Goal: Transaction & Acquisition: Download file/media

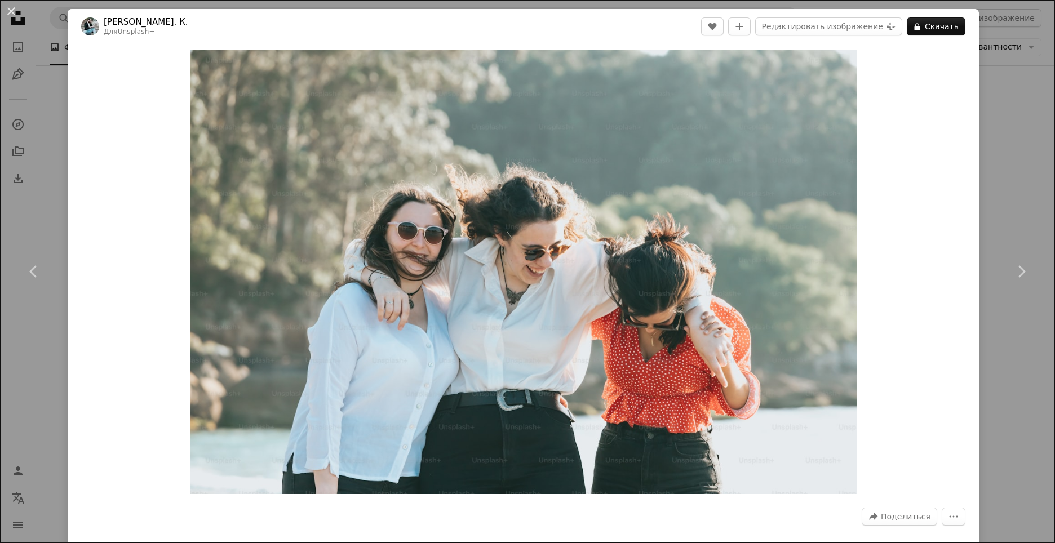
scroll to position [225, 0]
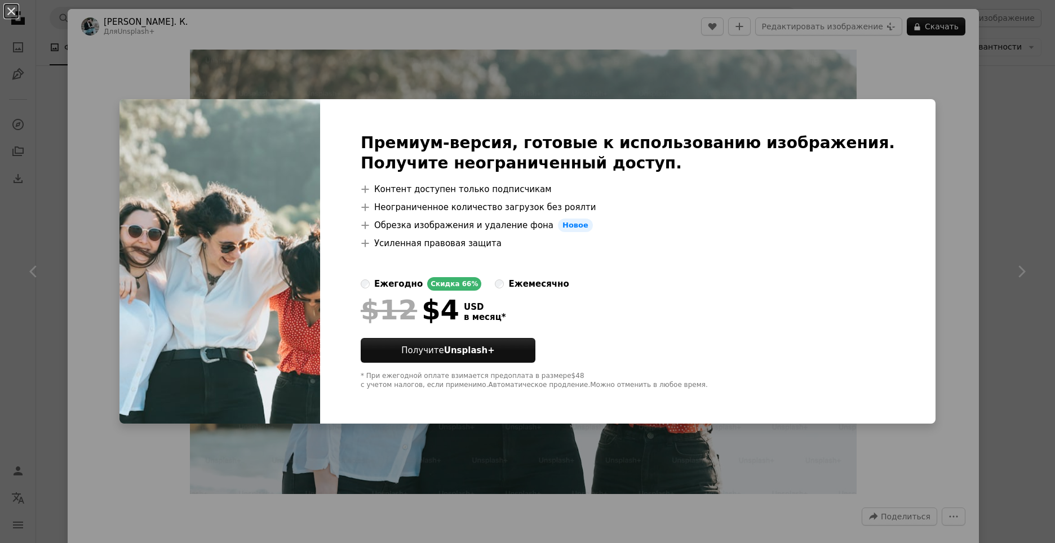
drag, startPoint x: 912, startPoint y: 132, endPoint x: 913, endPoint y: 126, distance: 6.2
click at [912, 132] on div "An X shape Премиум-версия, готовые к использованию изображения. Получите неогра…" at bounding box center [527, 271] width 1055 height 543
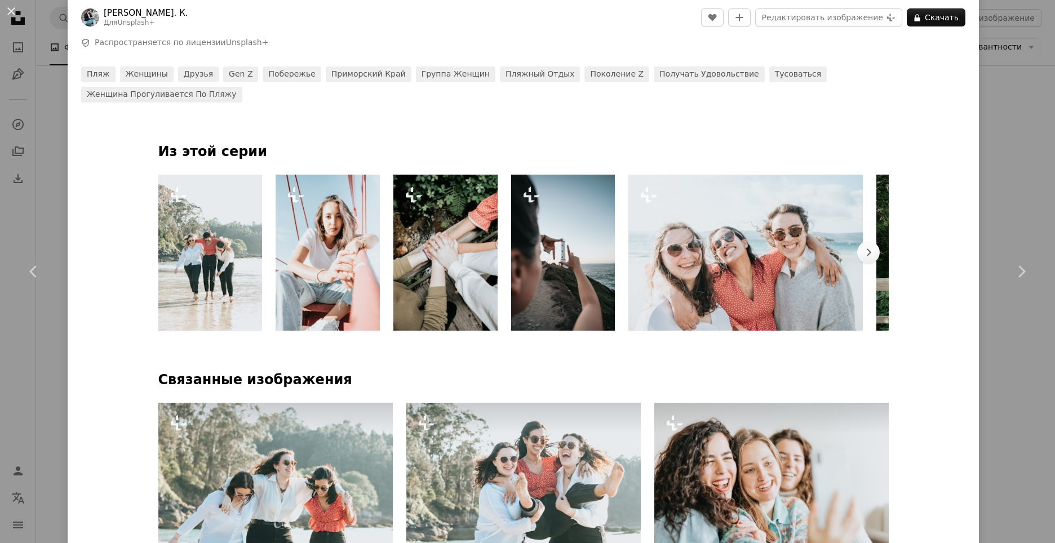
scroll to position [733, 0]
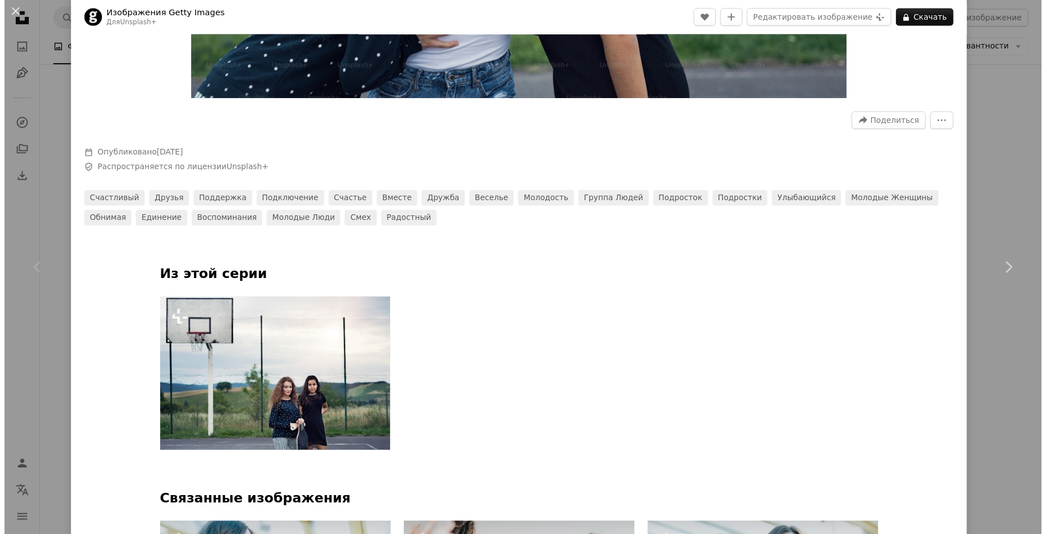
scroll to position [789, 0]
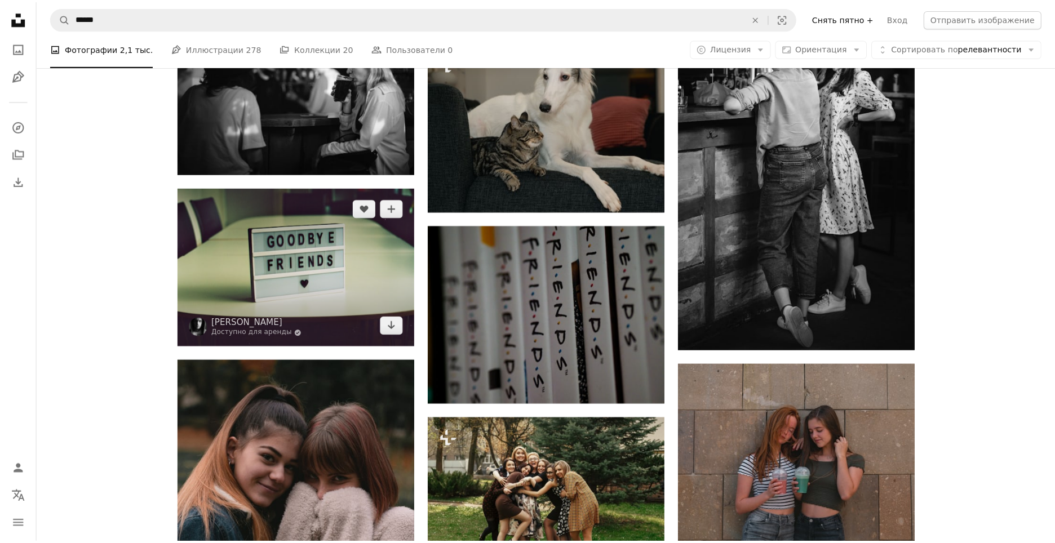
scroll to position [958, 0]
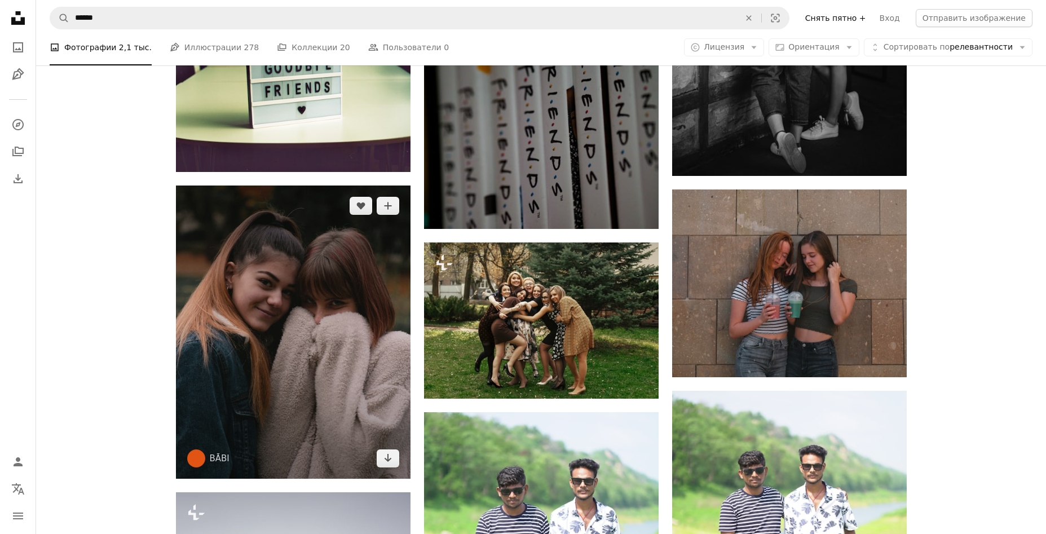
click at [368, 312] on img at bounding box center [293, 331] width 235 height 293
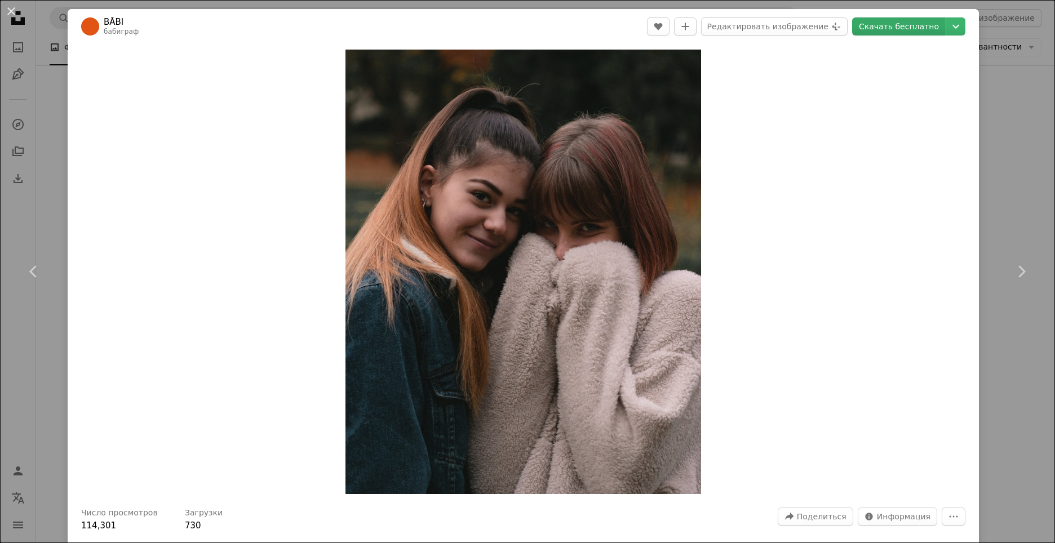
click at [908, 23] on ya-tr-span "Скачать бесплатно" at bounding box center [899, 26] width 80 height 17
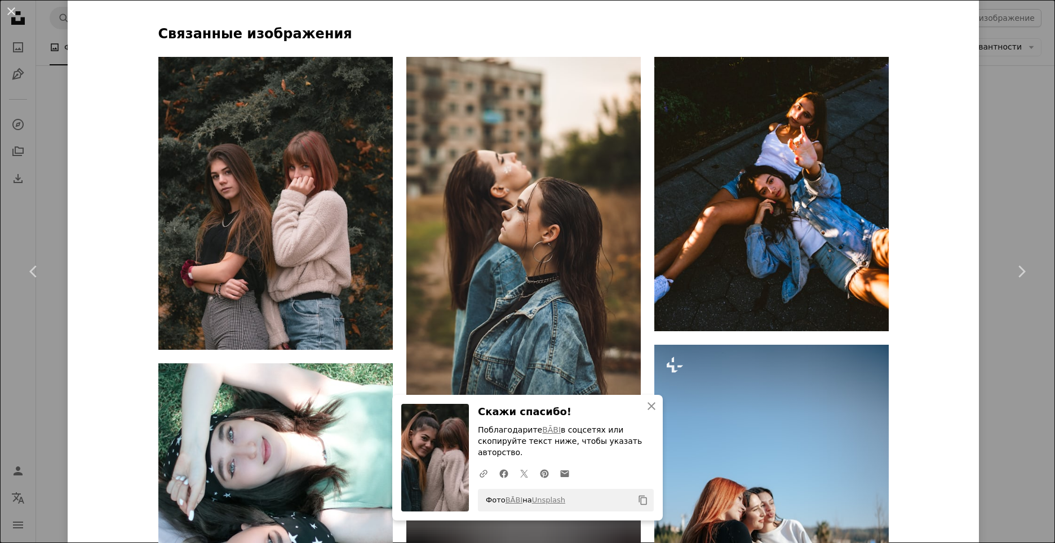
scroll to position [1127, 0]
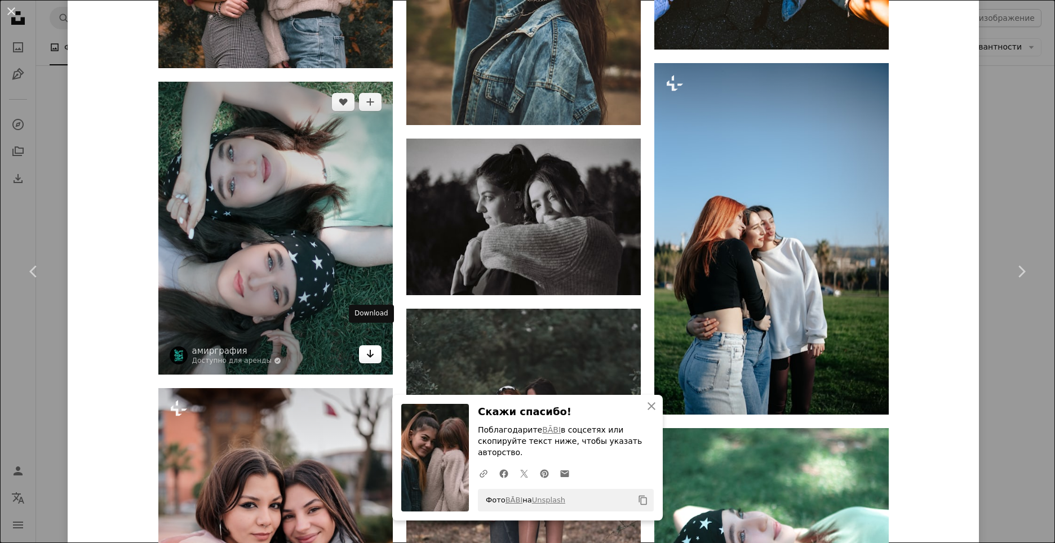
click at [370, 347] on icon "Arrow pointing down" at bounding box center [370, 354] width 9 height 14
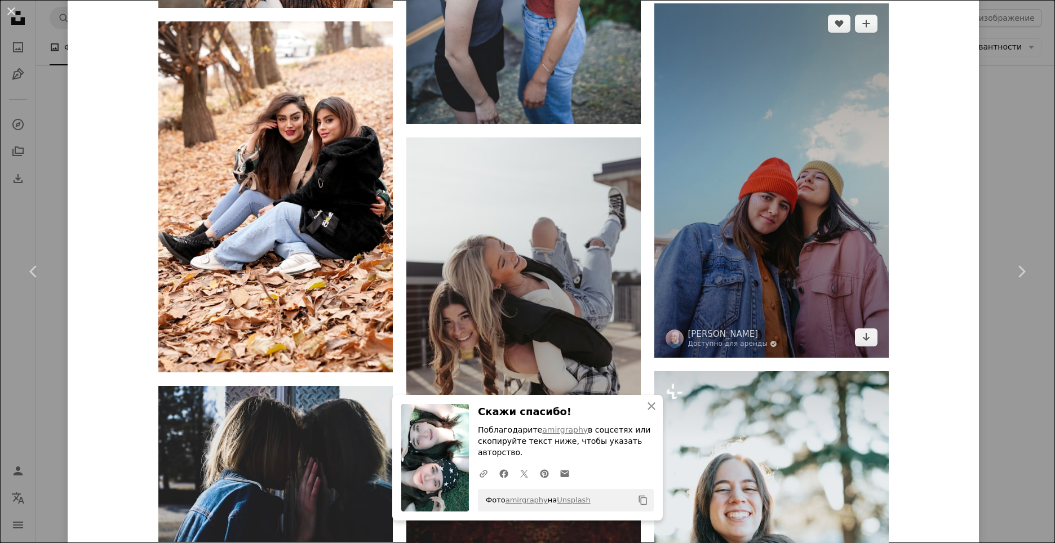
scroll to position [1973, 0]
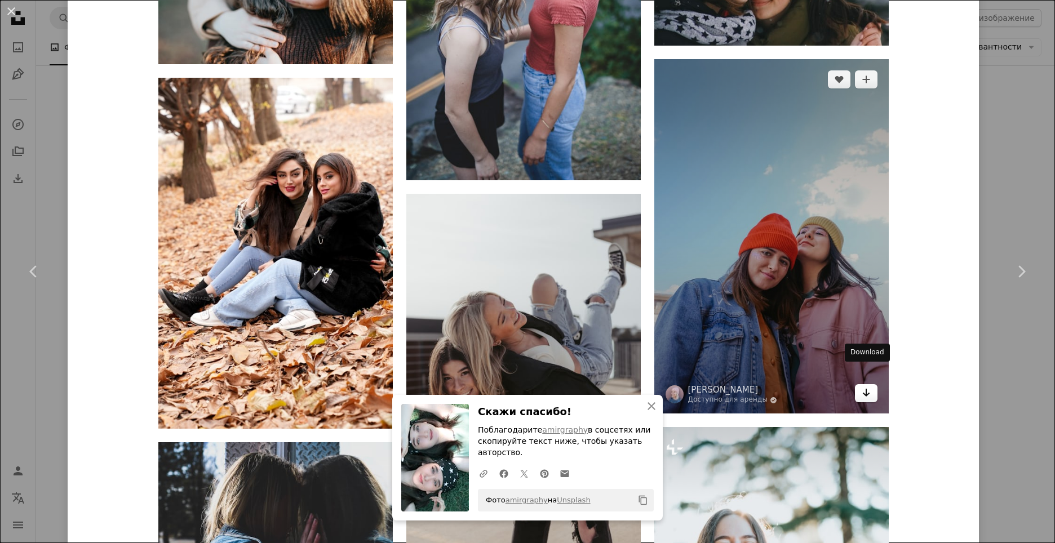
click at [869, 386] on icon "Arrow pointing down" at bounding box center [866, 393] width 9 height 14
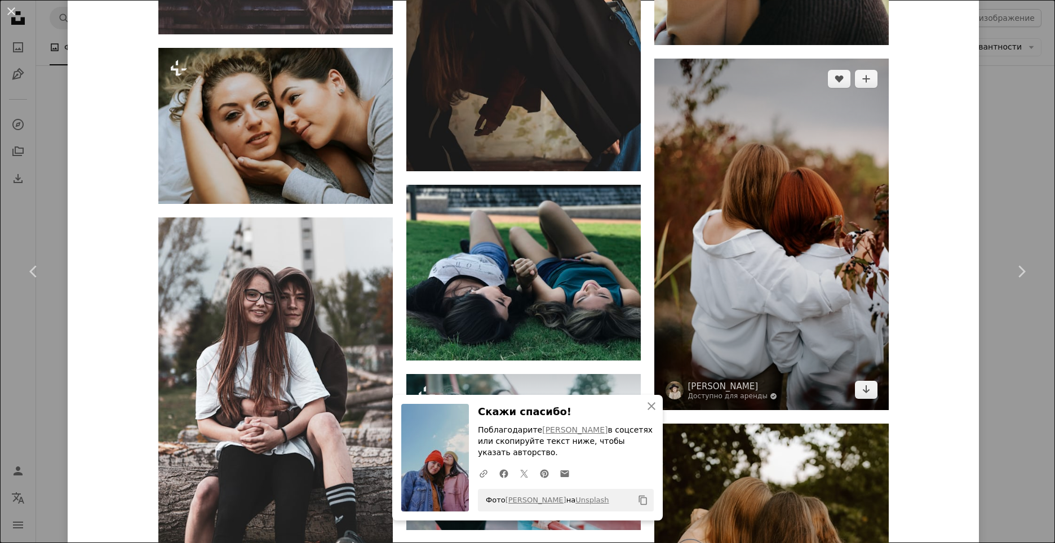
scroll to position [2875, 0]
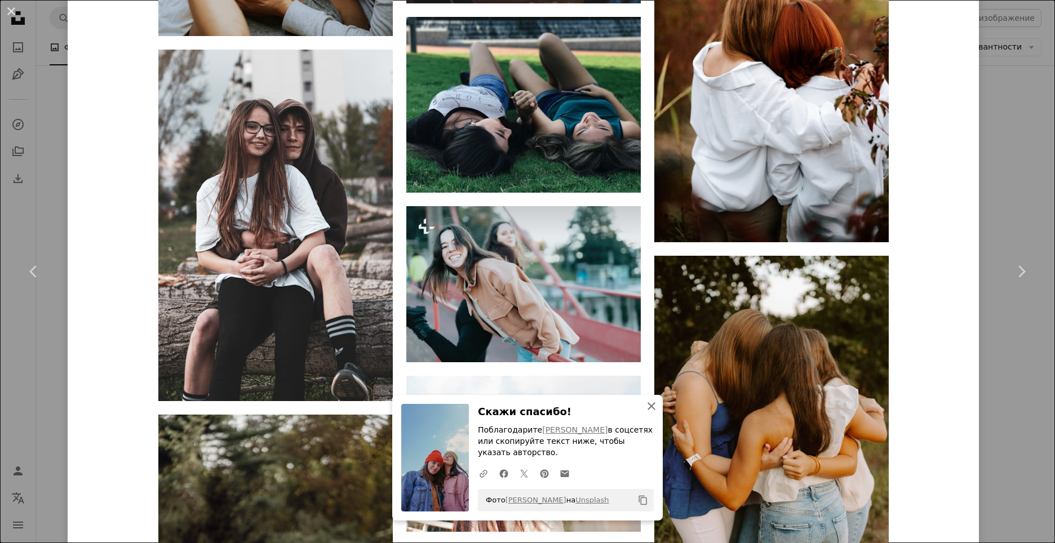
click at [652, 408] on icon "An X shape" at bounding box center [652, 407] width 14 height 14
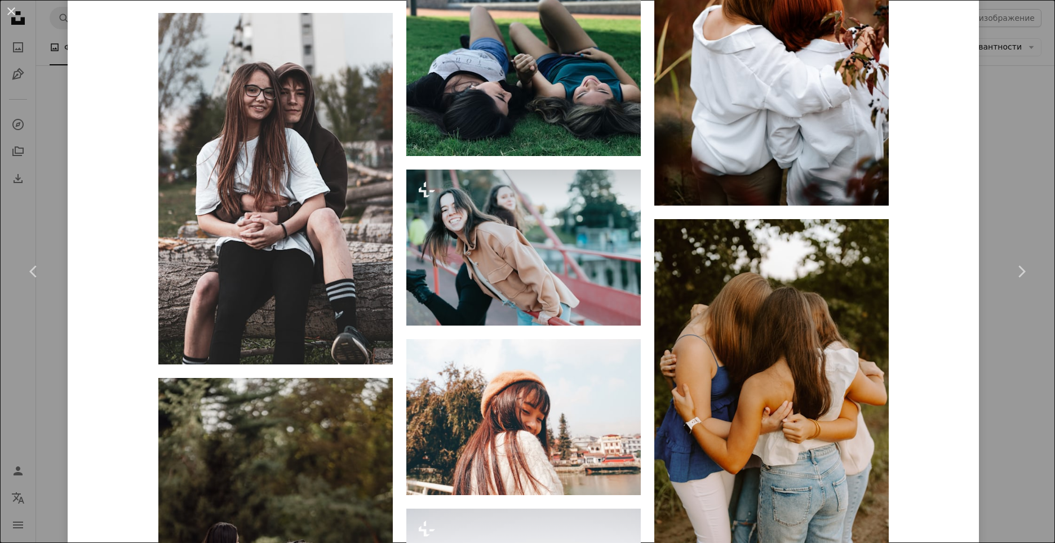
scroll to position [2988, 0]
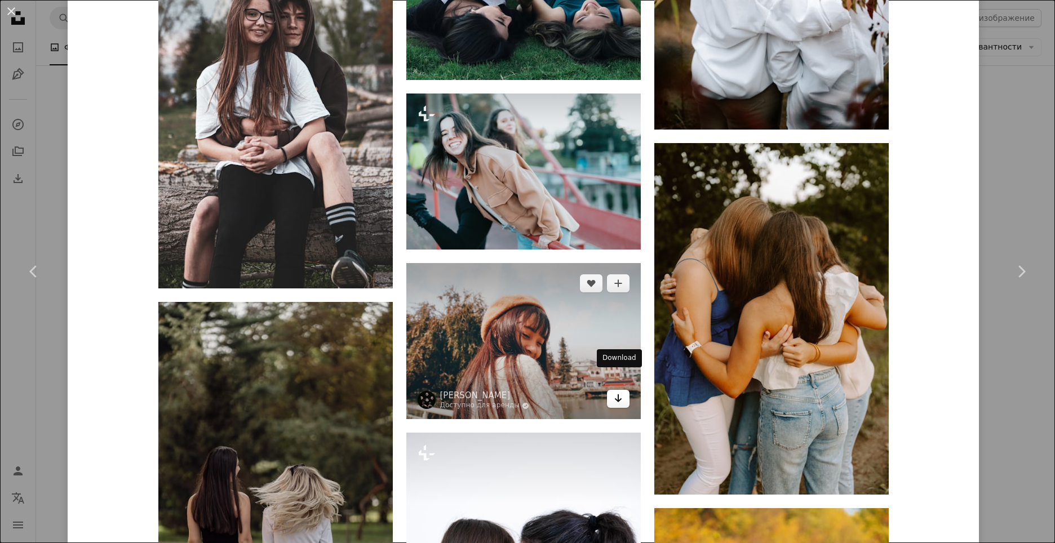
click at [626, 390] on link "Arrow pointing down" at bounding box center [618, 399] width 23 height 18
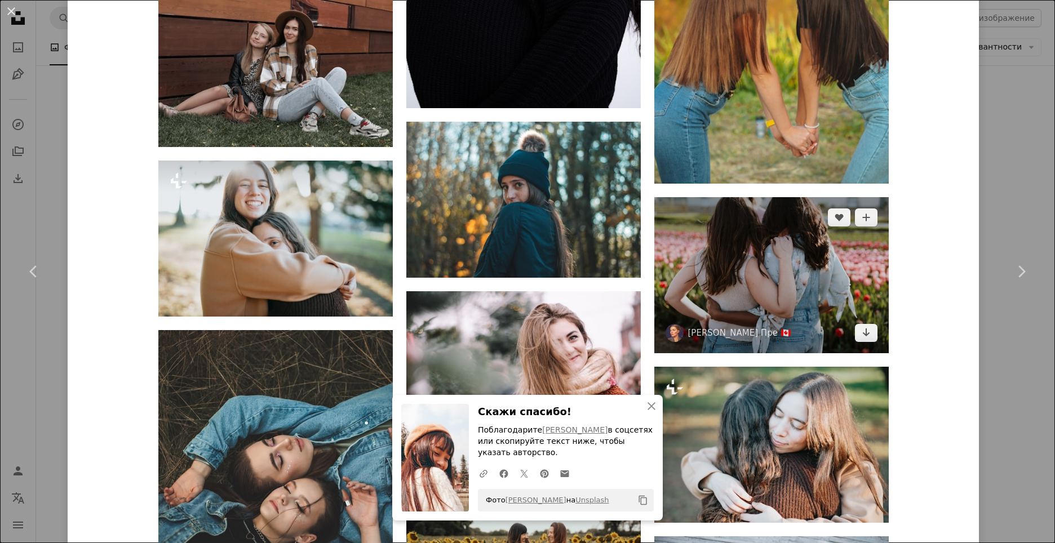
scroll to position [3721, 0]
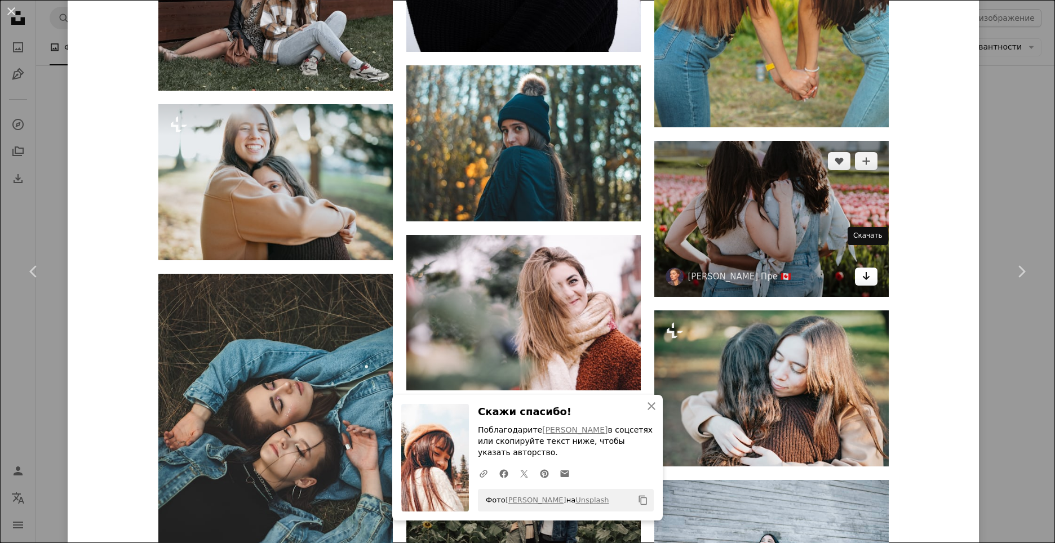
click at [869, 272] on icon "Скачать" at bounding box center [866, 276] width 7 height 8
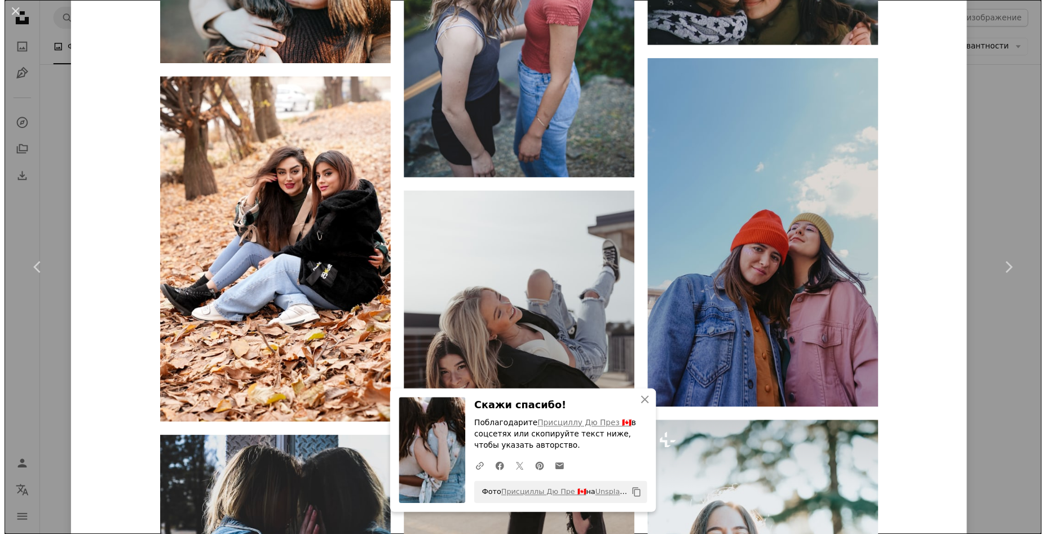
scroll to position [1635, 0]
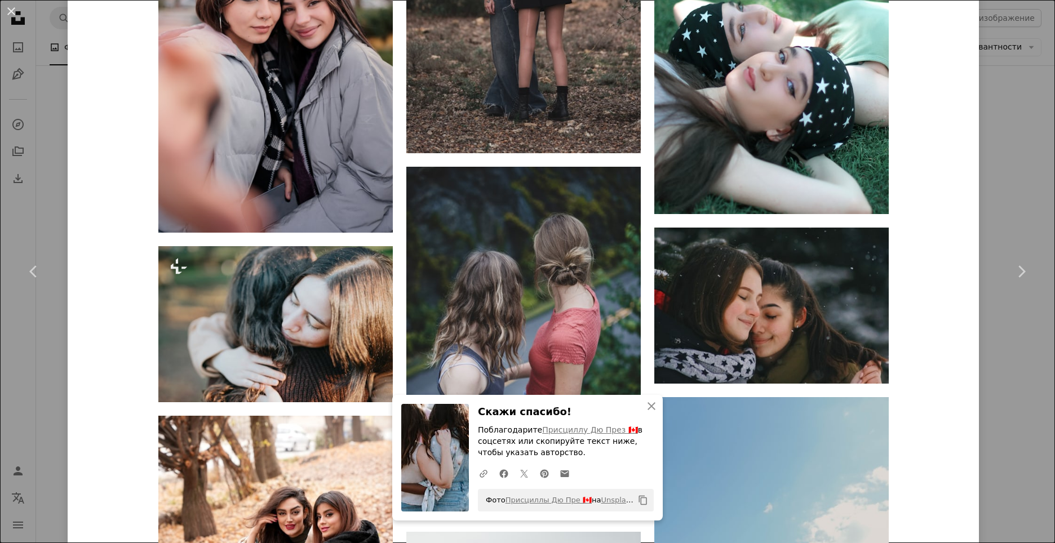
click at [1028, 27] on div "An X shape Chevron left Chevron right BĀBI бабиграф A heart A plus sign Редакти…" at bounding box center [527, 271] width 1055 height 543
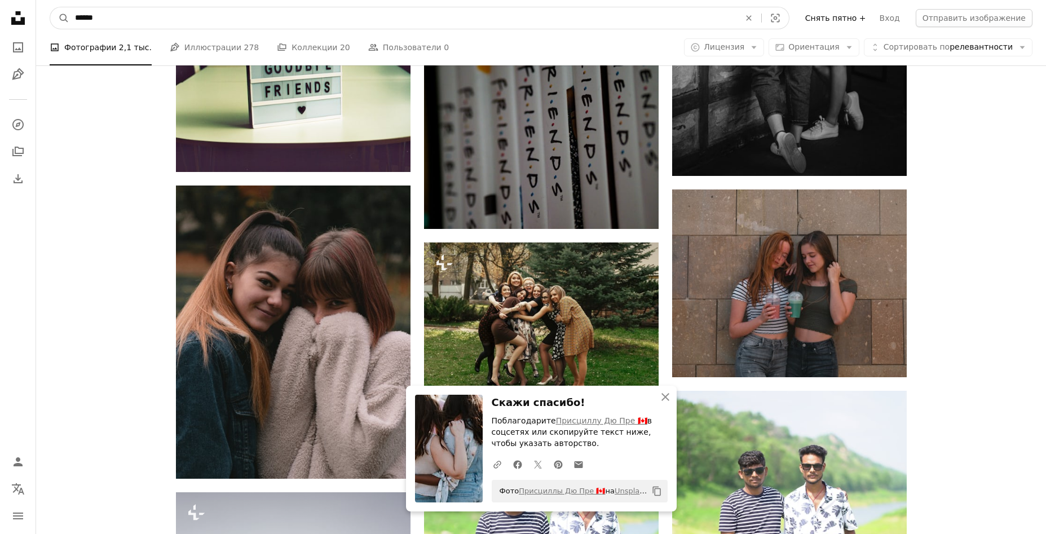
click at [204, 21] on input "******" at bounding box center [402, 17] width 667 height 21
type input "*"
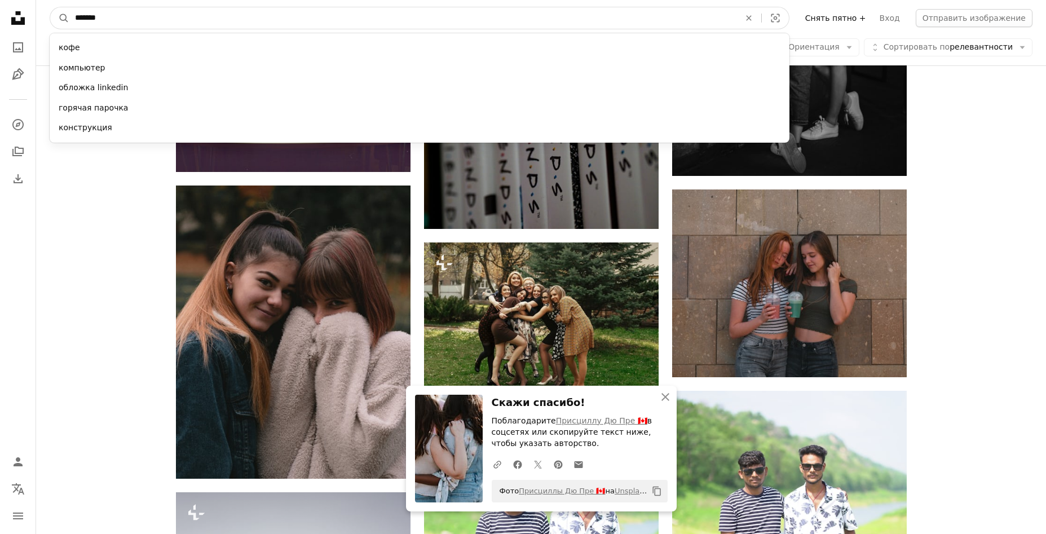
type input "******"
click at [50, 7] on button "A magnifying glass" at bounding box center [59, 17] width 19 height 21
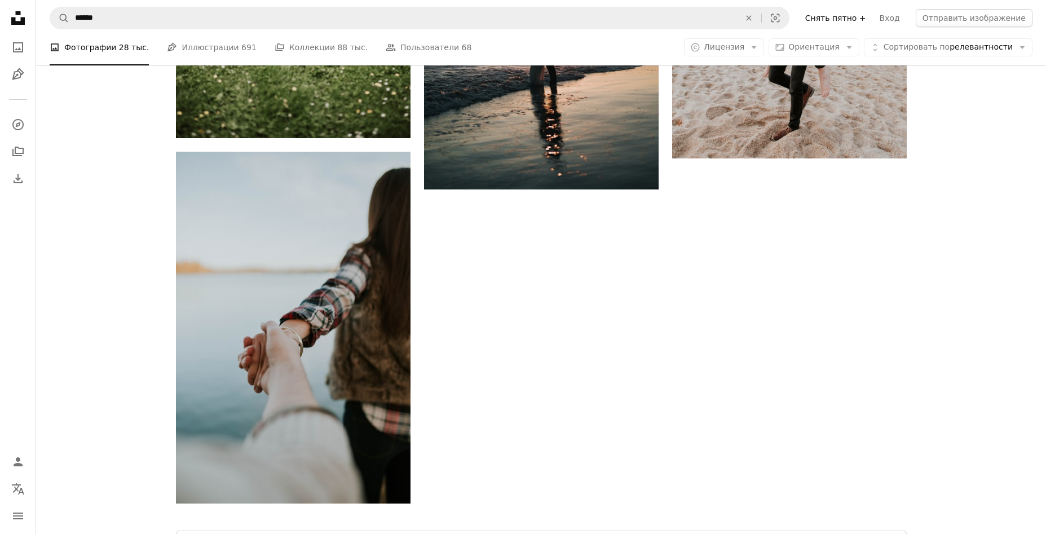
scroll to position [2368, 0]
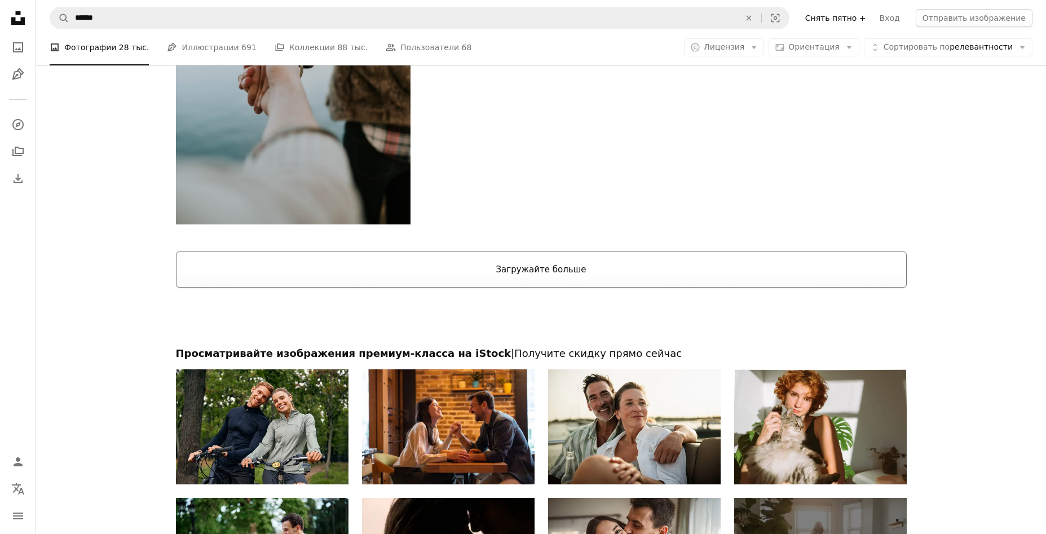
click at [550, 262] on button "Загружайте больше" at bounding box center [541, 269] width 731 height 36
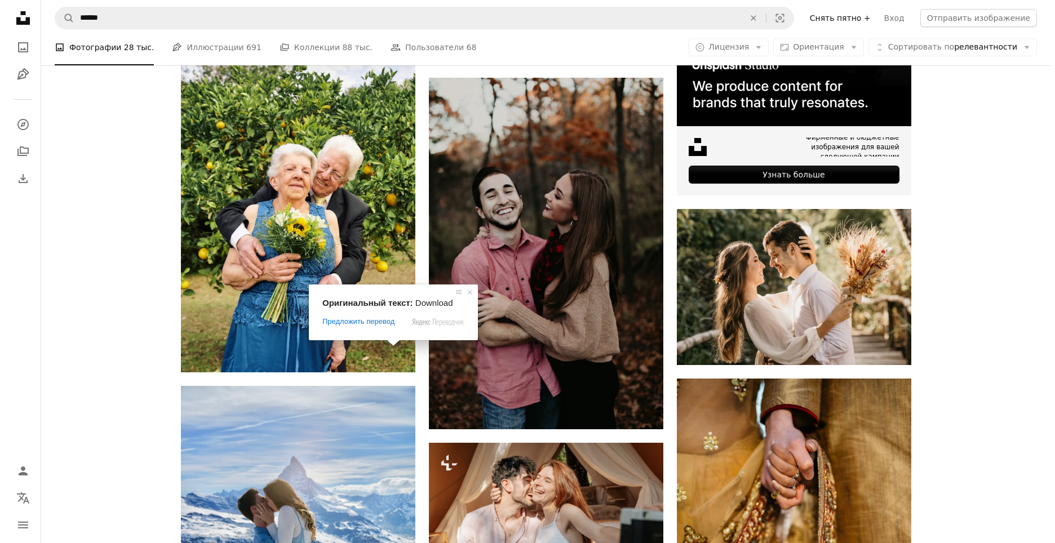
scroll to position [4623, 0]
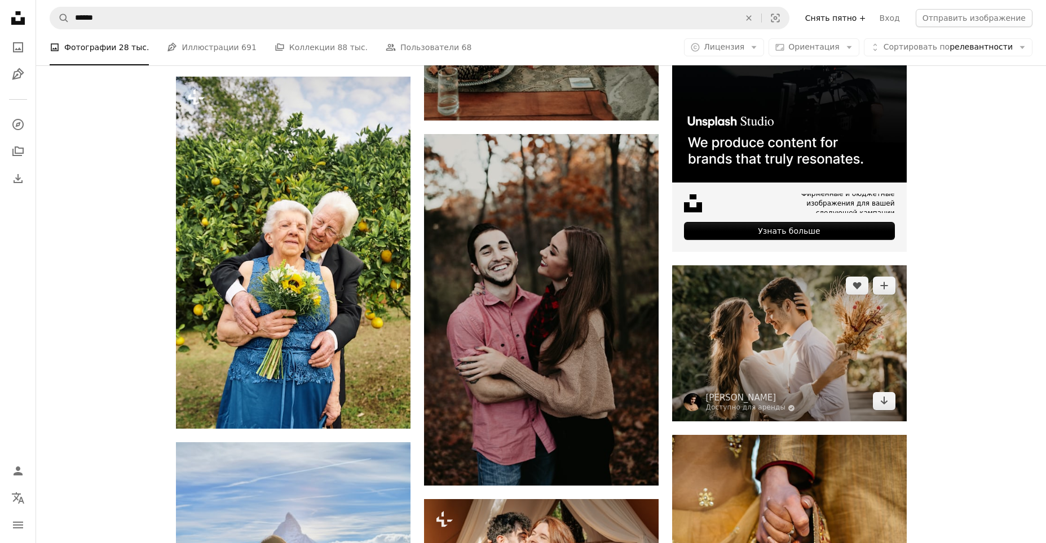
click at [810, 333] on img at bounding box center [789, 344] width 235 height 156
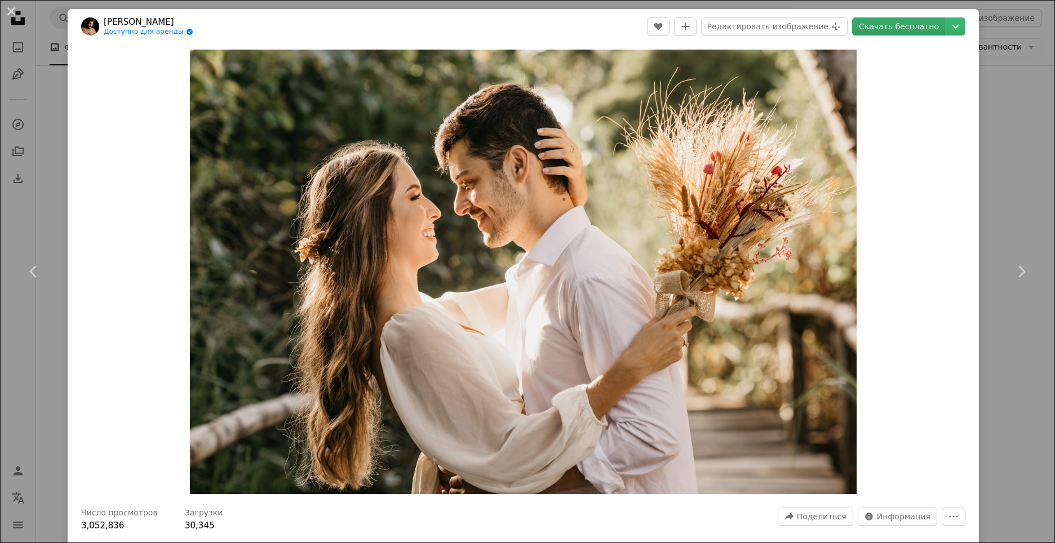
click at [914, 28] on ya-tr-span "Скачать бесплатно" at bounding box center [899, 26] width 80 height 17
